Goal: Check status: Check status

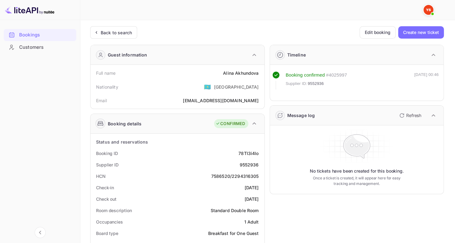
click at [100, 37] on div "Back to search" at bounding box center [113, 32] width 47 height 12
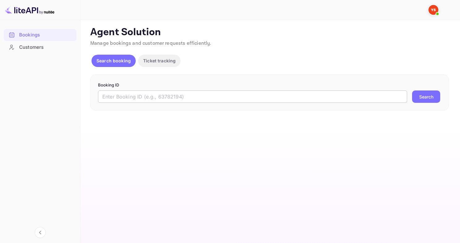
click at [185, 102] on input "text" at bounding box center [252, 97] width 309 height 12
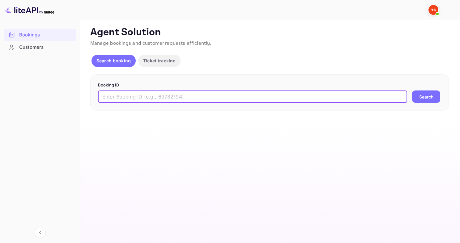
paste input "9511073"
type input "9511073"
click at [412, 91] on button "Search" at bounding box center [426, 97] width 28 height 12
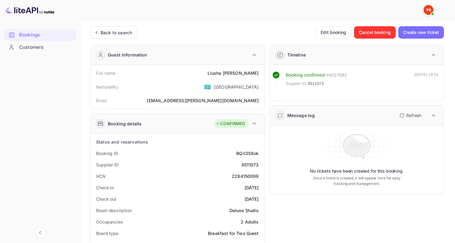
click at [117, 31] on div "Back to search" at bounding box center [116, 32] width 31 height 6
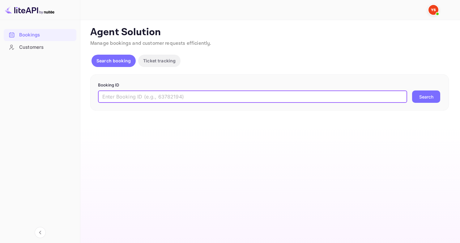
click at [204, 100] on input "text" at bounding box center [252, 97] width 309 height 12
paste input "9583291"
type input "9583291"
click at [412, 91] on button "Search" at bounding box center [426, 97] width 28 height 12
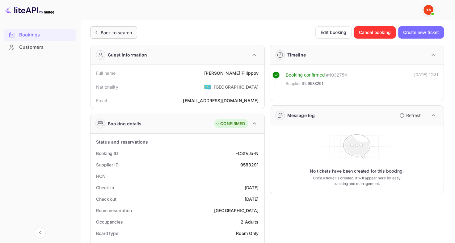
click at [115, 35] on div "Back to search" at bounding box center [116, 32] width 31 height 6
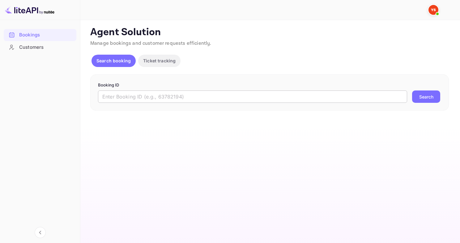
click at [193, 100] on input "text" at bounding box center [252, 97] width 309 height 12
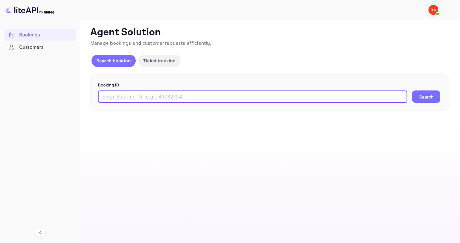
paste input "8915994"
type input "8915994"
click at [412, 91] on button "Search" at bounding box center [426, 97] width 28 height 12
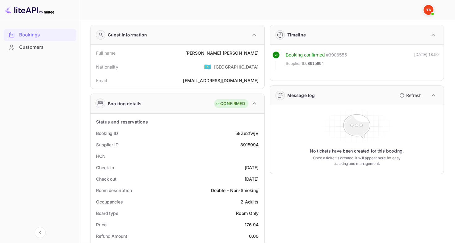
scroll to position [31, 0]
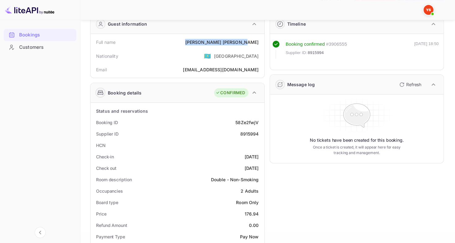
drag, startPoint x: 223, startPoint y: 41, endPoint x: 262, endPoint y: 42, distance: 38.7
click at [262, 43] on div "Full name [PERSON_NAME] Nationality 🇰🇿 [DEMOGRAPHIC_DATA] Email [EMAIL_ADDRESS]…" at bounding box center [178, 56] width 174 height 44
copy div "[PERSON_NAME]"
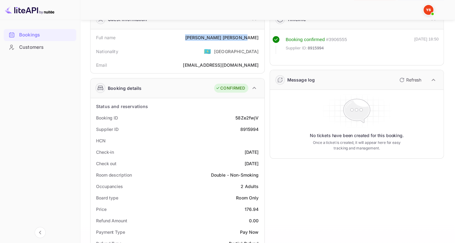
scroll to position [155, 0]
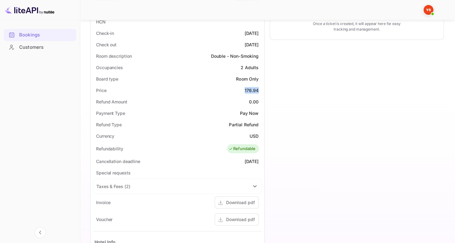
drag, startPoint x: 241, startPoint y: 89, endPoint x: 261, endPoint y: 93, distance: 20.1
click at [261, 93] on div "Price 176.94" at bounding box center [177, 90] width 169 height 11
copy div "176.94"
